Goal: Book appointment/travel/reservation

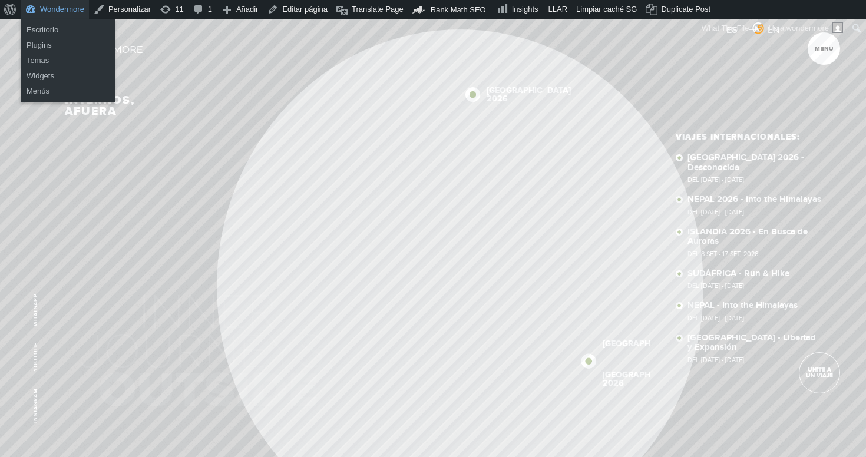
click at [57, 9] on link "Wondermore" at bounding box center [55, 9] width 68 height 19
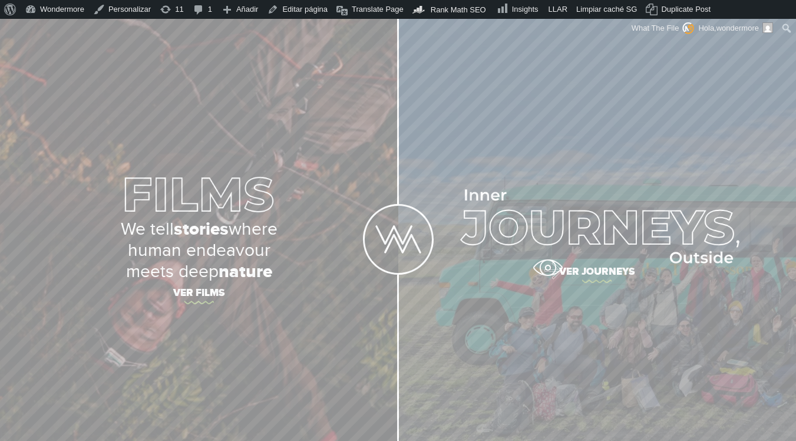
click at [547, 268] on span "Ver journeys" at bounding box center [597, 273] width 398 height 25
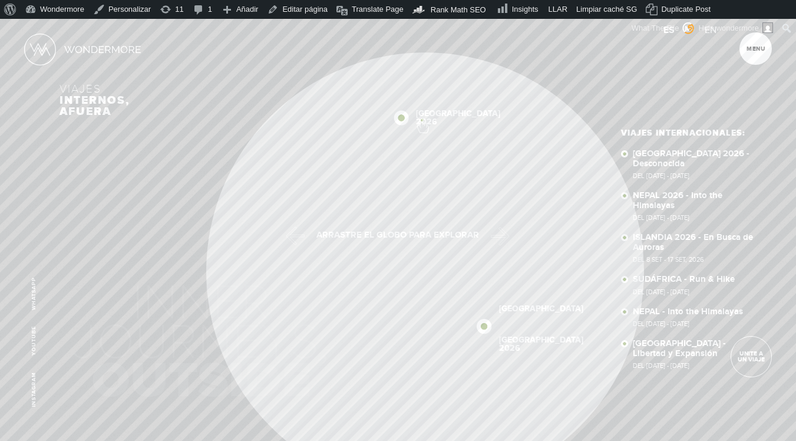
click at [422, 120] on link "ISLANDIA 2026" at bounding box center [458, 118] width 84 height 17
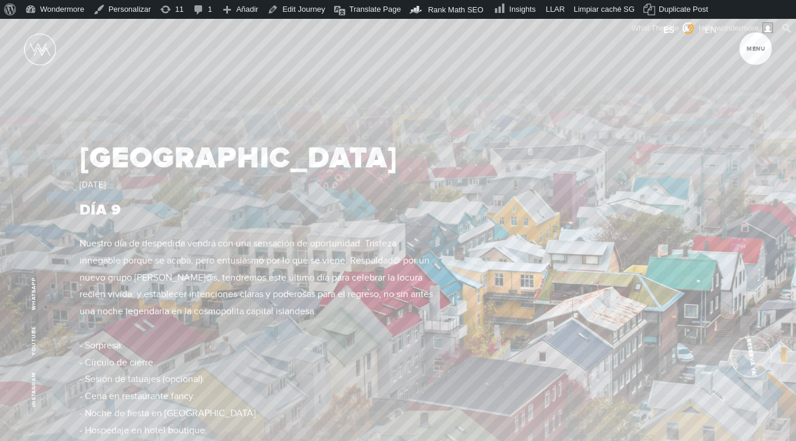
scroll to position [4776, 0]
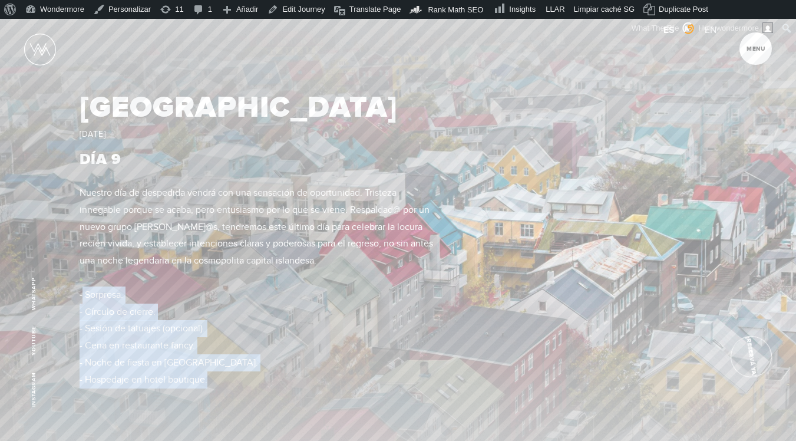
drag, startPoint x: 220, startPoint y: 374, endPoint x: 81, endPoint y: 279, distance: 168.5
click at [81, 279] on p "Nuestro día de despedida vendrá con una sensación de oportunidad. Tristeza inne…" at bounding box center [259, 286] width 358 height 204
copy p "- Sorpresa. - Círculo de cierre. - Sesión de tatuajes (opcional). - Cena en res…"
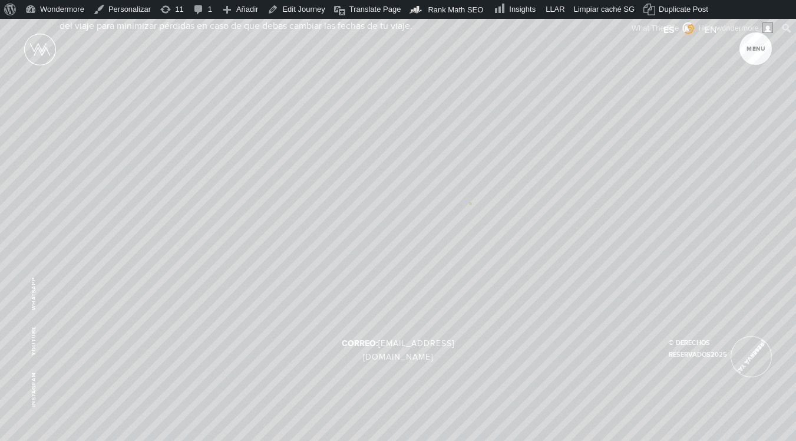
scroll to position [7707, 0]
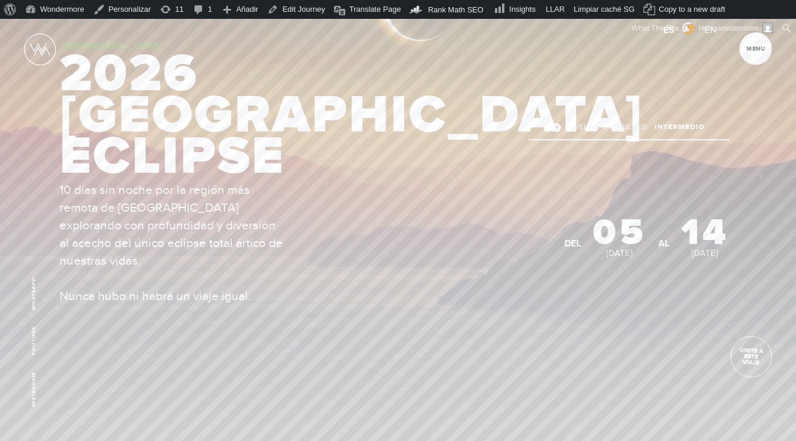
scroll to position [134, 0]
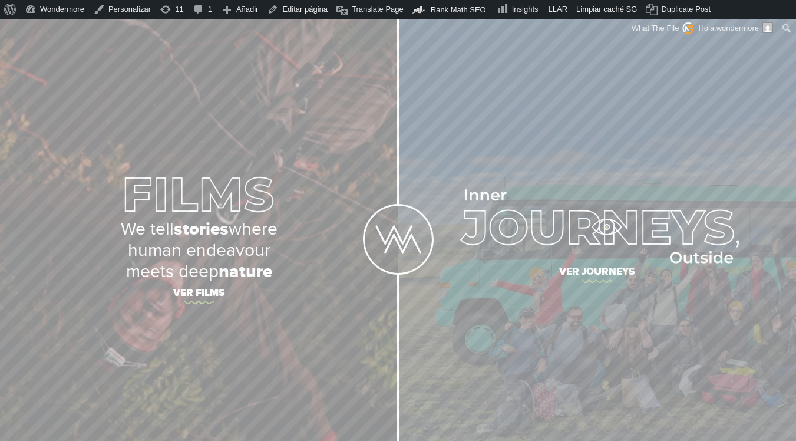
click at [605, 227] on img at bounding box center [597, 226] width 285 height 74
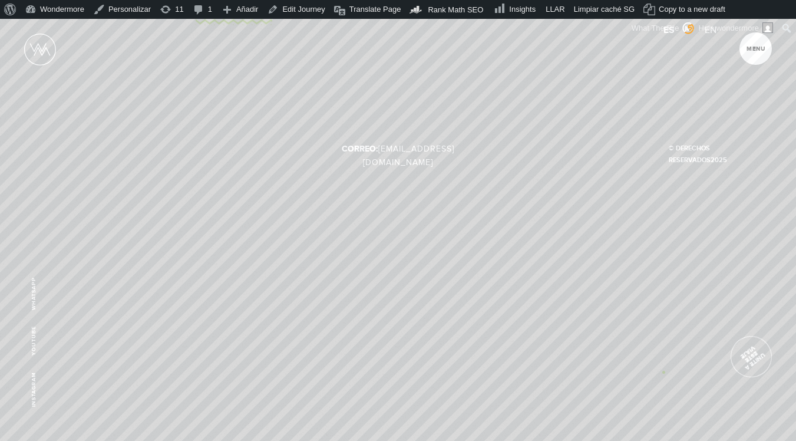
scroll to position [8343, 0]
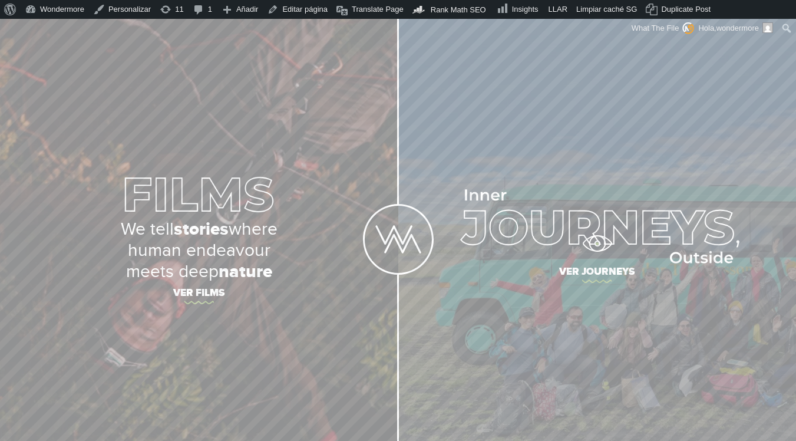
click at [597, 243] on img at bounding box center [597, 226] width 285 height 74
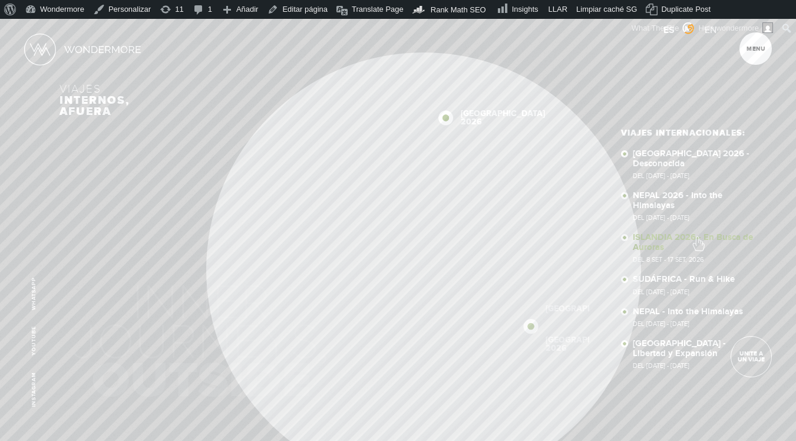
click at [698, 237] on link "ISLANDIA 2026 - En Busca de Auroras Del 8 SET - 17 SET, 2026" at bounding box center [695, 248] width 124 height 30
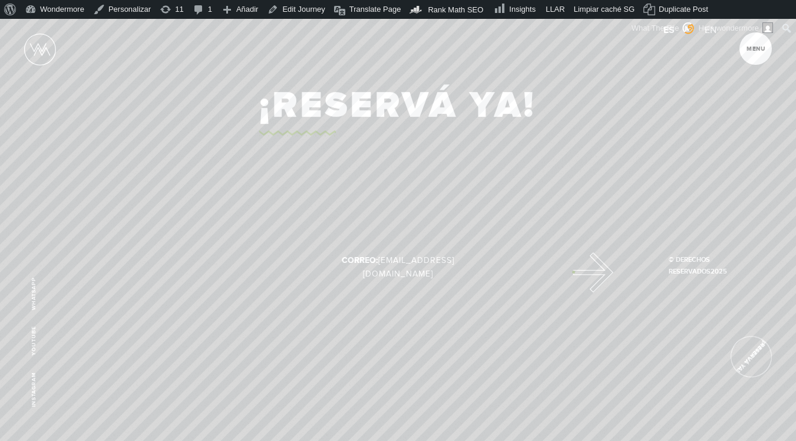
scroll to position [7840, 0]
drag, startPoint x: 545, startPoint y: 251, endPoint x: 258, endPoint y: 258, distance: 286.5
click at [258, 134] on div "¡Reservá Ya!" at bounding box center [398, 104] width 478 height 61
copy link "¡Reservá Ya!"
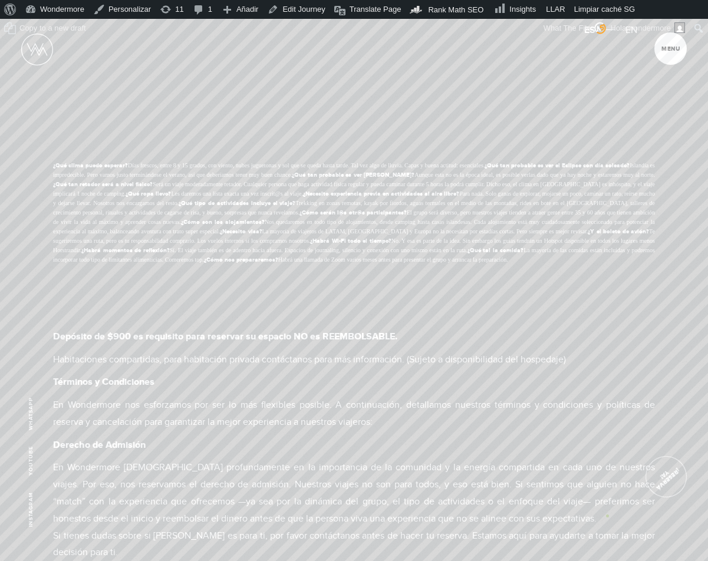
scroll to position [8132, 0]
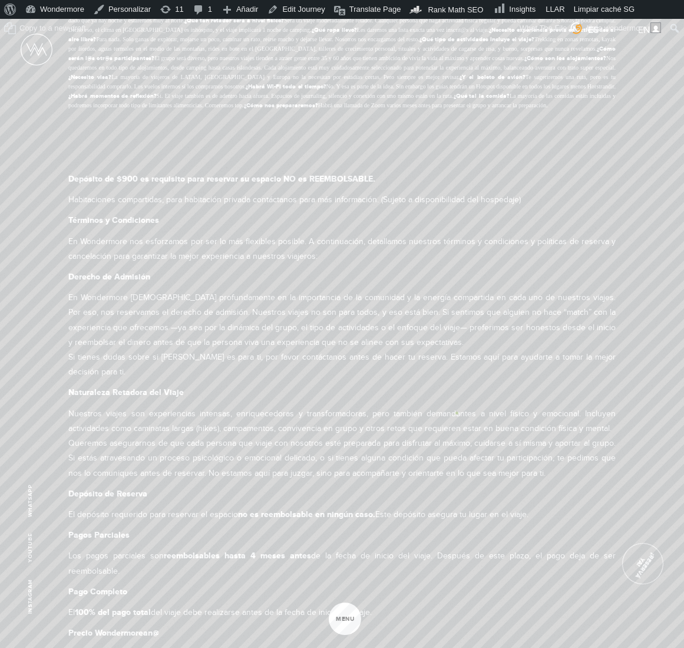
scroll to position [7373, 0]
